Goal: Check status: Check status

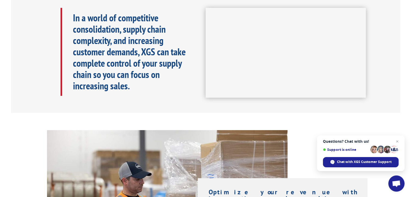
scroll to position [28, 0]
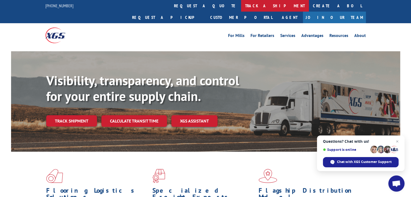
click at [241, 4] on link "track a shipment" at bounding box center [275, 6] width 68 height 12
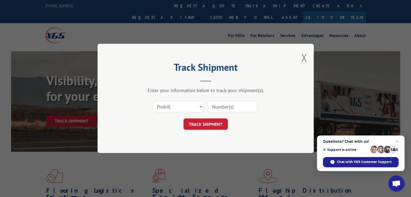
click at [233, 108] on input at bounding box center [233, 106] width 50 height 11
paste input "54393200"
type input "54393200"
click at [213, 126] on button "TRACK SHIPMENT" at bounding box center [206, 124] width 44 height 11
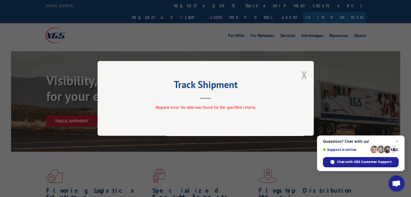
click at [303, 77] on button "Close modal" at bounding box center [304, 75] width 6 height 14
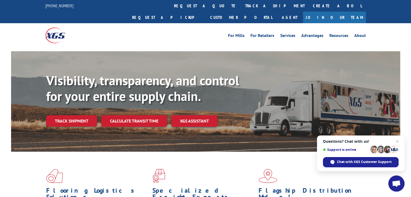
click at [191, 29] on div "For [PERSON_NAME] For Retailers Services Advantages Resources About For [PERSON…" at bounding box center [205, 35] width 321 height 24
click at [241, 7] on link "track a shipment" at bounding box center [275, 6] width 68 height 12
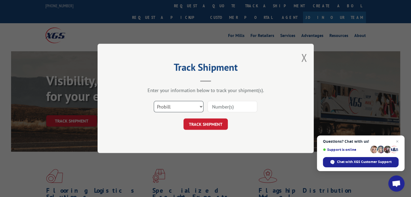
click at [201, 104] on select "Select category... Probill BOL PO" at bounding box center [179, 106] width 50 height 11
select select "bol"
click at [154, 101] on select "Select category... Probill BOL PO" at bounding box center [179, 106] width 50 height 11
click at [213, 107] on input at bounding box center [233, 106] width 50 height 11
paste input "54393200"
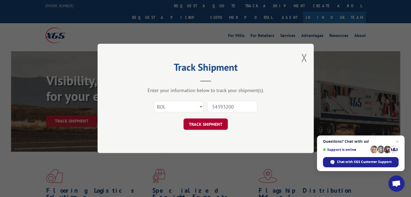
type input "54393200"
click at [204, 129] on button "TRACK SHIPMENT" at bounding box center [206, 124] width 44 height 11
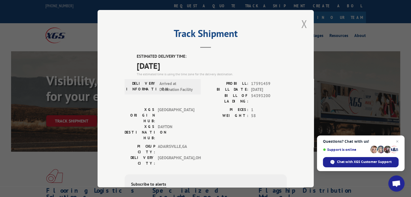
click at [302, 22] on button "Close modal" at bounding box center [304, 24] width 6 height 14
